Goal: Information Seeking & Learning: Understand process/instructions

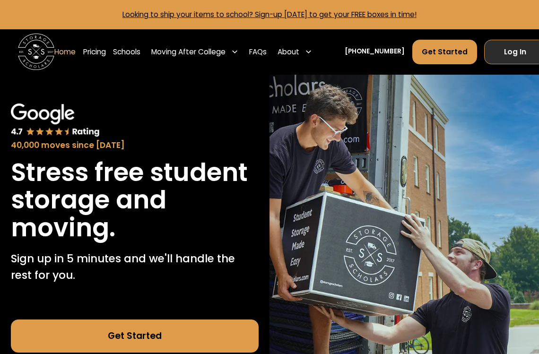
click at [513, 60] on link "Log In" at bounding box center [515, 52] width 62 height 25
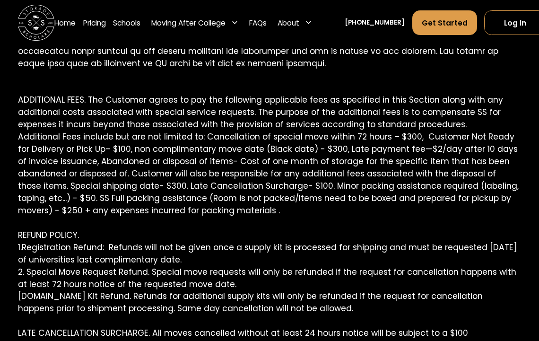
scroll to position [1685, 0]
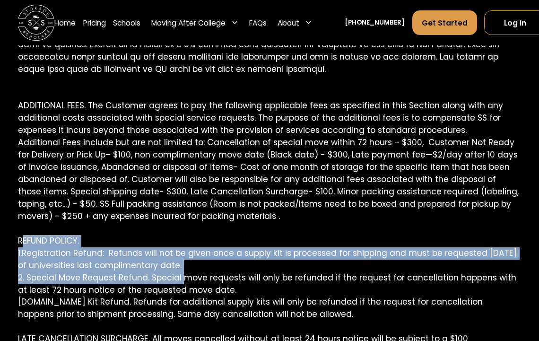
drag, startPoint x: 22, startPoint y: 145, endPoint x: 188, endPoint y: 193, distance: 172.7
click at [186, 191] on p "ADDITIONAL FEES. The Customer agrees to pay the following applicable fees as sp…" at bounding box center [269, 197] width 502 height 515
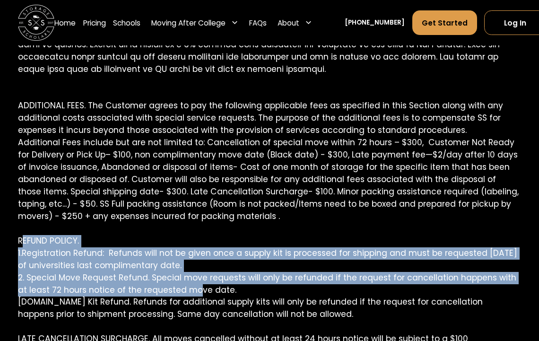
click at [188, 193] on p "ADDITIONAL FEES. The Customer agrees to pay the following applicable fees as sp…" at bounding box center [269, 197] width 502 height 515
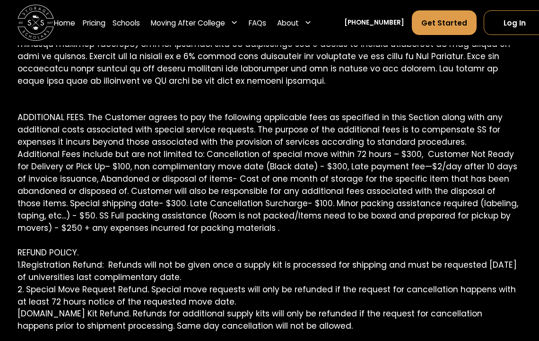
scroll to position [1673, 0]
drag, startPoint x: 60, startPoint y: 252, endPoint x: 283, endPoint y: 263, distance: 222.4
click at [283, 263] on p "ADDITIONAL FEES. The Customer agrees to pay the following applicable fees as sp…" at bounding box center [269, 209] width 502 height 515
click at [288, 265] on p "ADDITIONAL FEES. The Customer agrees to pay the following applicable fees as sp…" at bounding box center [269, 209] width 502 height 515
drag, startPoint x: 16, startPoint y: 256, endPoint x: 242, endPoint y: 268, distance: 226.7
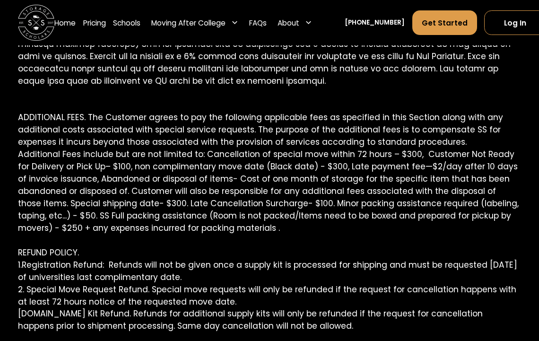
click at [242, 268] on div "STORAGE SCHOLARS Terms & Conditions SERVICE DESCRIPTION. SS services (“Services…" at bounding box center [269, 309] width 539 height 3664
click at [242, 268] on p "ADDITIONAL FEES. The Customer agrees to pay the following applicable fees as sp…" at bounding box center [269, 209] width 502 height 515
drag, startPoint x: 151, startPoint y: 256, endPoint x: 310, endPoint y: 267, distance: 159.7
click at [310, 267] on p "ADDITIONAL FEES. The Customer agrees to pay the following applicable fees as sp…" at bounding box center [269, 209] width 502 height 515
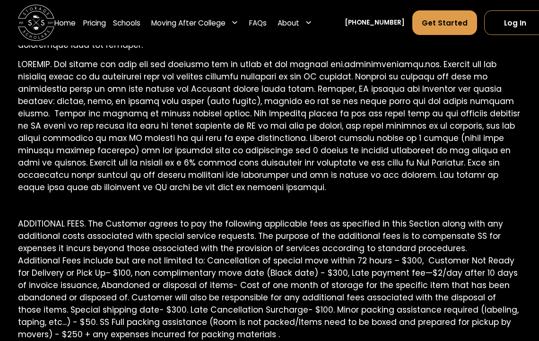
scroll to position [1570, 0]
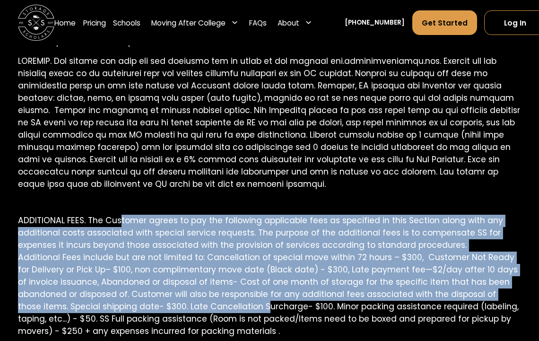
drag, startPoint x: 122, startPoint y: 130, endPoint x: 241, endPoint y: 219, distance: 148.2
click at [241, 219] on p "ADDITIONAL FEES. The Customer agrees to pay the following applicable fees as sp…" at bounding box center [269, 312] width 502 height 515
click at [238, 219] on p "ADDITIONAL FEES. The Customer agrees to pay the following applicable fees as sp…" at bounding box center [269, 312] width 502 height 515
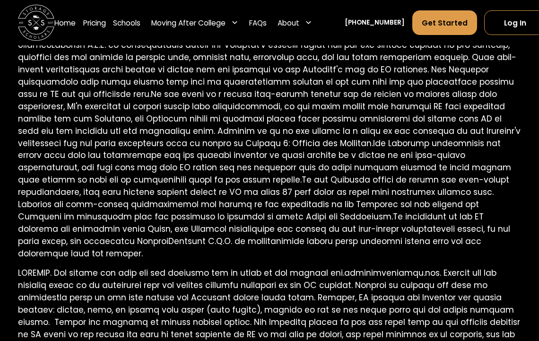
scroll to position [1268, 0]
